Goal: Information Seeking & Learning: Learn about a topic

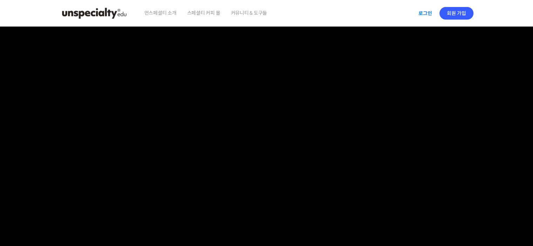
type input "leto1@naver.com"
click at [429, 15] on link "로그인" at bounding box center [425, 13] width 22 height 16
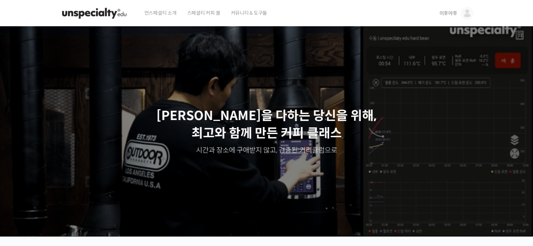
click at [449, 12] on span "이후야후" at bounding box center [448, 13] width 18 height 6
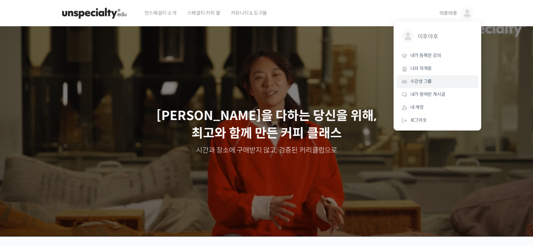
click at [421, 83] on span "수강생 그룹" at bounding box center [421, 81] width 22 height 6
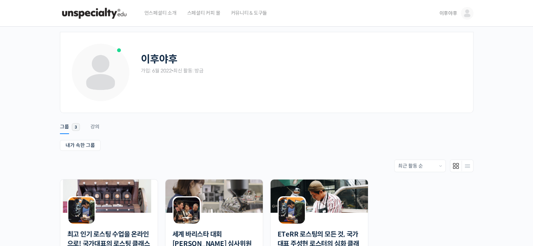
click at [446, 18] on link "이후야후" at bounding box center [456, 13] width 34 height 27
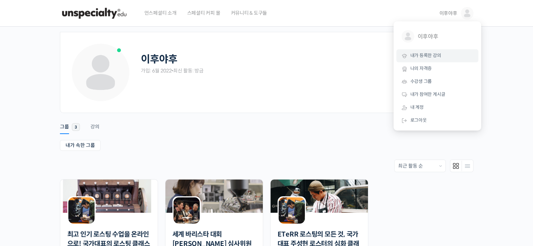
click at [437, 53] on span "내가 등록한 강의" at bounding box center [425, 56] width 31 height 6
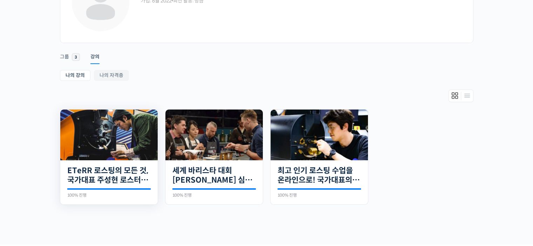
click at [106, 151] on img at bounding box center [108, 135] width 97 height 51
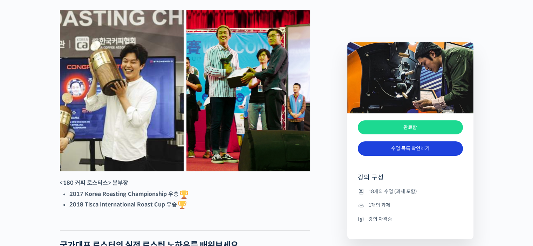
click at [403, 150] on link "수업 목록 확인하기" at bounding box center [410, 148] width 105 height 14
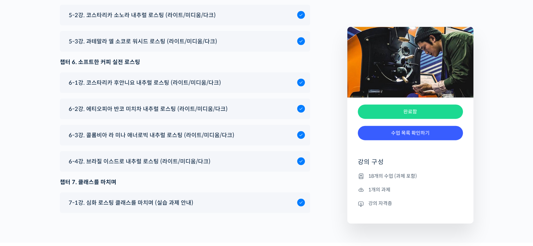
scroll to position [4290, 0]
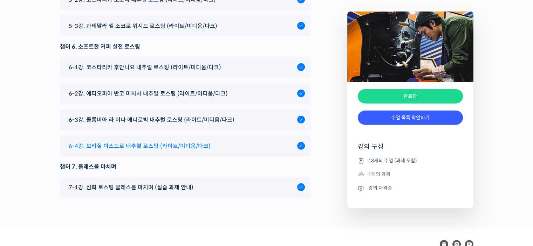
click at [153, 151] on span "6-4강. 브라질 이스드로 내추럴 로스팅 (라이트/미디움/다크)" at bounding box center [140, 145] width 142 height 9
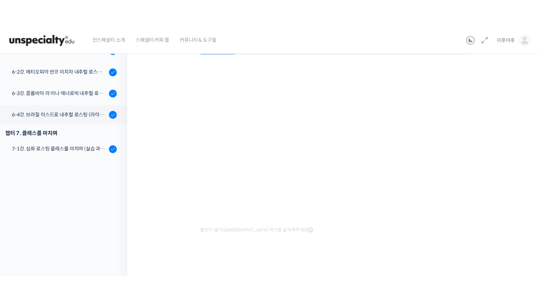
scroll to position [291, 0]
